Goal: Find contact information: Find contact information

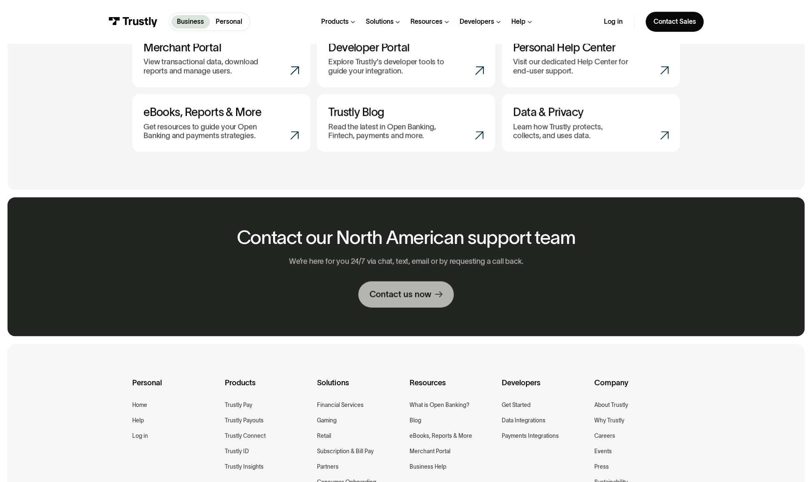
scroll to position [489, 0]
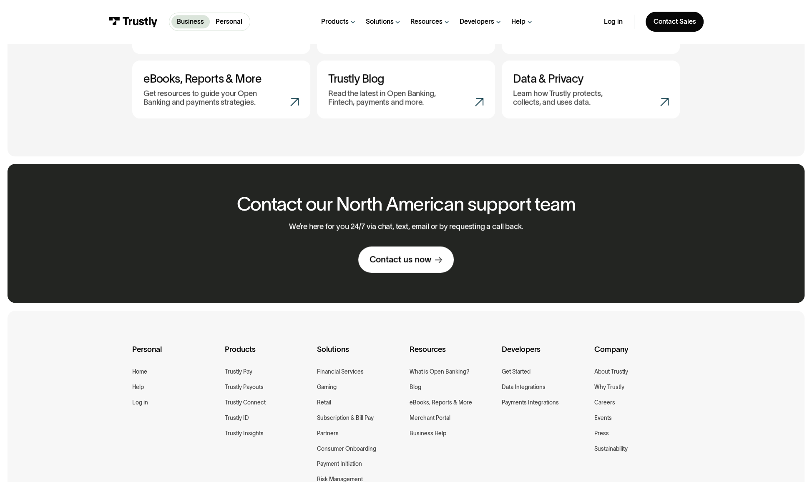
click at [401, 273] on div "Contact our North American support team We’re here for you 24/7 via chat, text,…" at bounding box center [406, 233] width 359 height 139
click at [400, 262] on div "Contact us now" at bounding box center [401, 259] width 62 height 11
